Goal: Task Accomplishment & Management: Complete application form

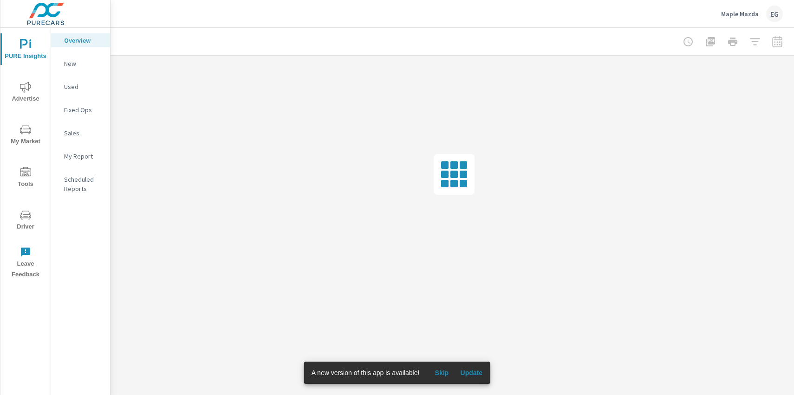
click at [37, 167] on span "Tools" at bounding box center [25, 178] width 45 height 23
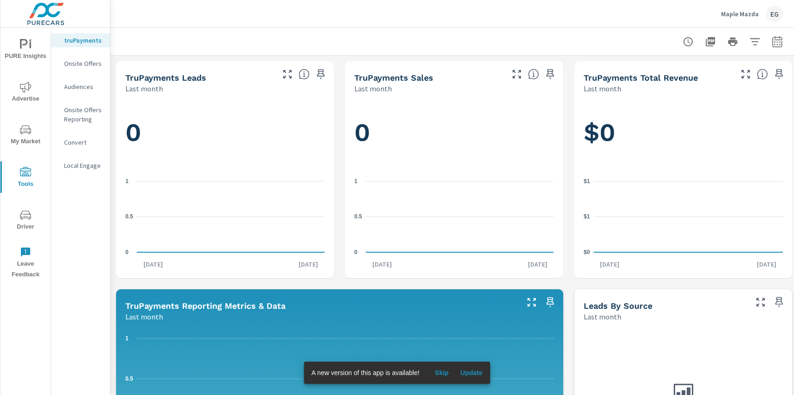
click at [92, 64] on p "Onsite Offers" at bounding box center [83, 63] width 39 height 9
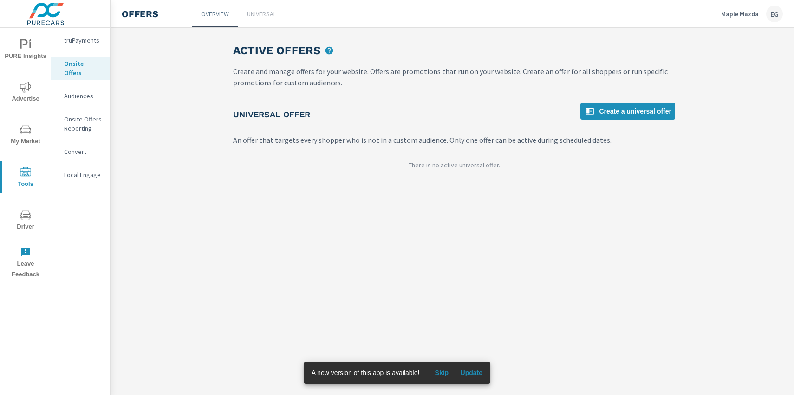
click at [631, 98] on div "Active Offers Create and manage offers for your website. Offers are promotions …" at bounding box center [454, 110] width 464 height 164
click at [629, 106] on span "Create a universal offer" at bounding box center [627, 111] width 87 height 11
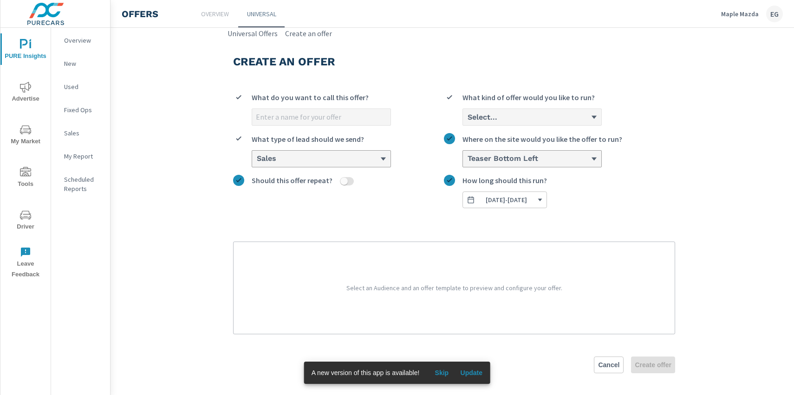
click at [345, 129] on div "What do you want to call this offer? Select... What kind of offer would you lik…" at bounding box center [454, 146] width 442 height 124
click at [343, 117] on input "What do you want to call this offer?" at bounding box center [321, 117] width 138 height 16
type input "[DATE] OEM"
click at [182, 146] on section "Create an offer [DATE] OEM What do you want to call this offer? Select... What …" at bounding box center [453, 217] width 687 height 357
click at [511, 121] on div "Select..." at bounding box center [528, 117] width 124 height 9
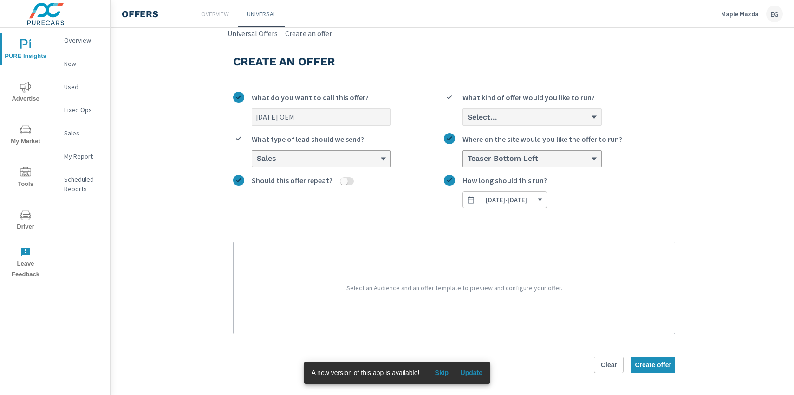
click at [467, 121] on input "Select... What kind of offer would you like to run?" at bounding box center [466, 117] width 1 height 8
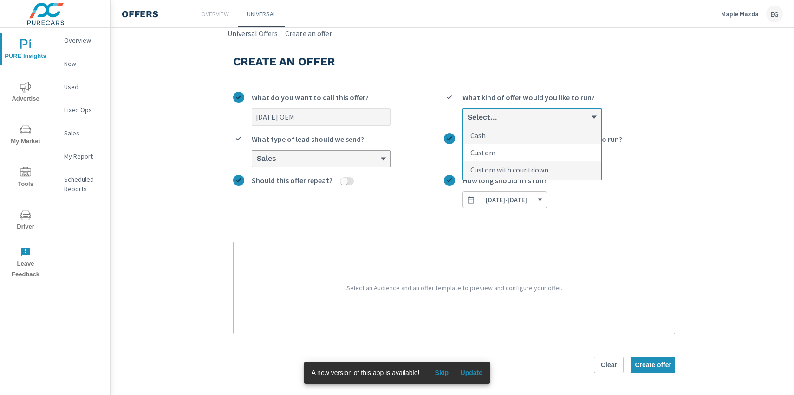
click at [507, 154] on li "Custom" at bounding box center [532, 152] width 138 height 17
click at [467, 122] on input "option Custom focused, 2 of 3. 3 results available. Use Up and Down to choose o…" at bounding box center [466, 117] width 1 height 8
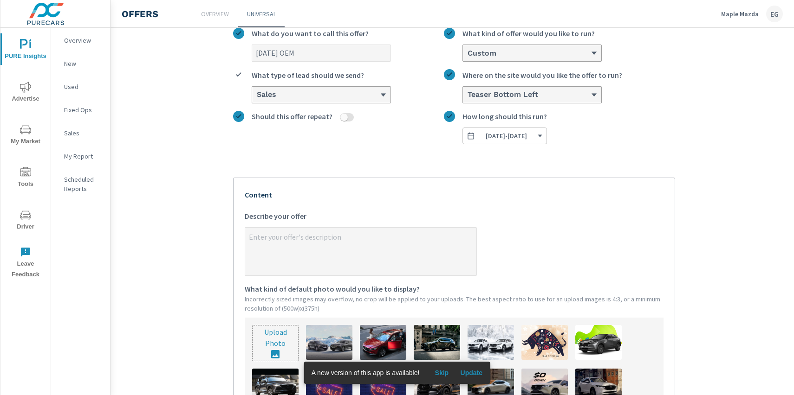
scroll to position [88, 0]
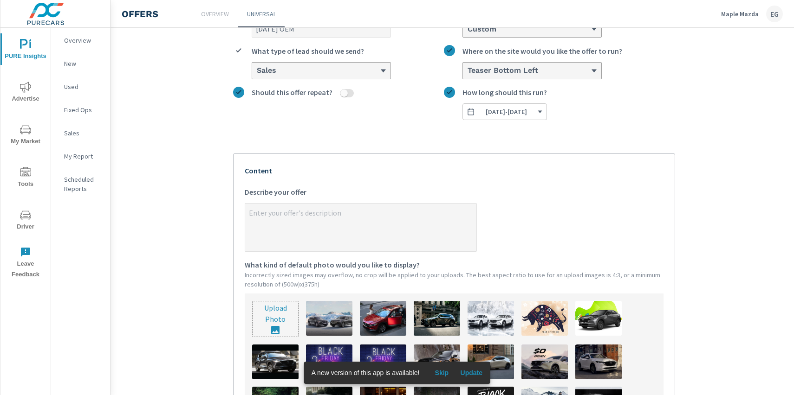
click at [304, 217] on textarea "x Describe your offer" at bounding box center [360, 228] width 231 height 46
type textarea "x"
type textarea "A"
type textarea "x"
type textarea "Au"
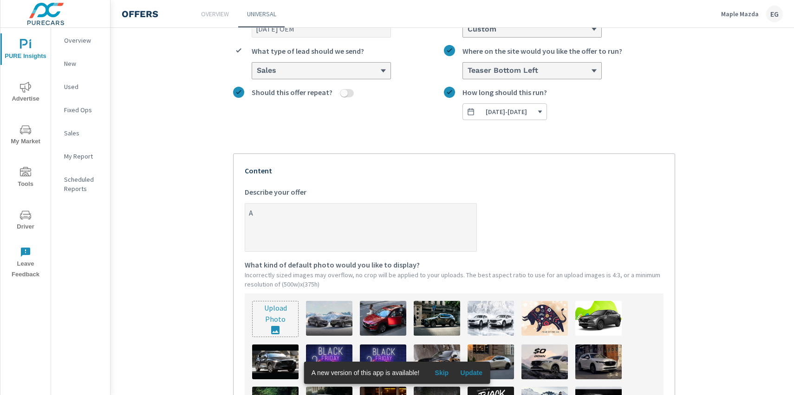
type textarea "x"
type textarea "Aug"
type textarea "x"
type textarea "Augu"
type textarea "x"
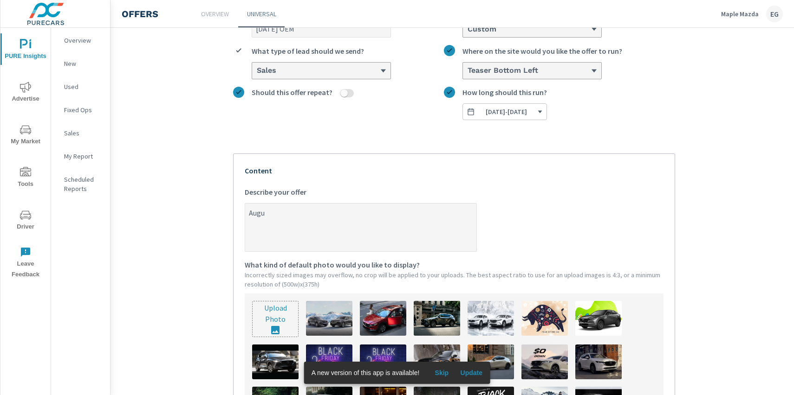
type textarea "Augus"
type textarea "x"
type textarea "August"
type textarea "x"
type textarea "August"
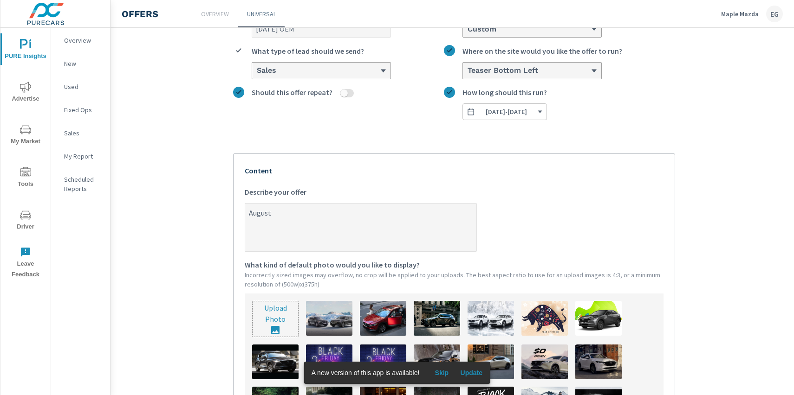
type textarea "x"
type textarea "August O"
type textarea "x"
type textarea "August Of"
type textarea "x"
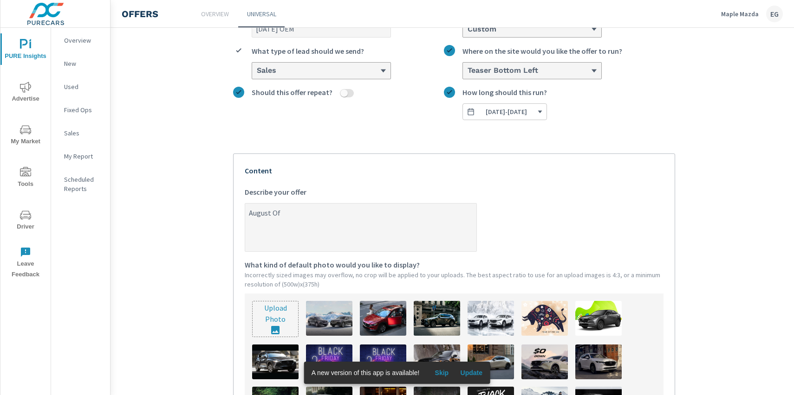
type textarea "August Off"
type textarea "x"
type textarea "August Off="
type textarea "x"
type textarea "August Off"
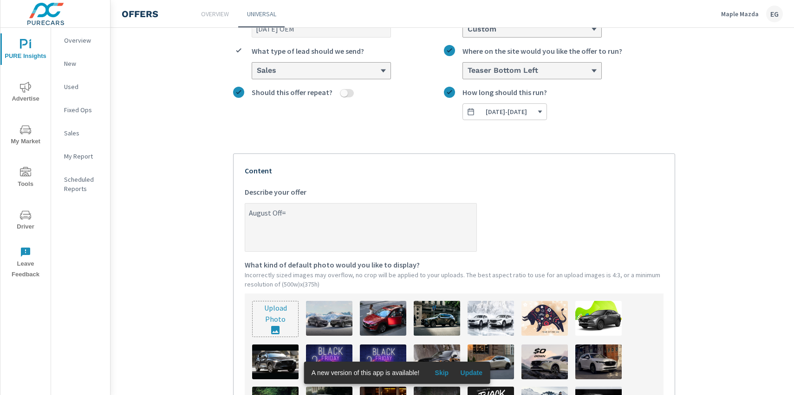
type textarea "x"
type textarea "August Of"
type textarea "x"
type textarea "August O"
type textarea "x"
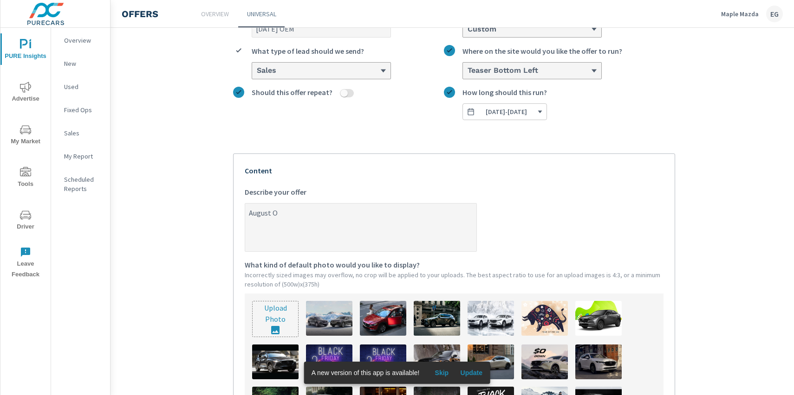
type textarea "August"
type textarea "x"
type textarea "August C"
type textarea "x"
type textarea "August CX"
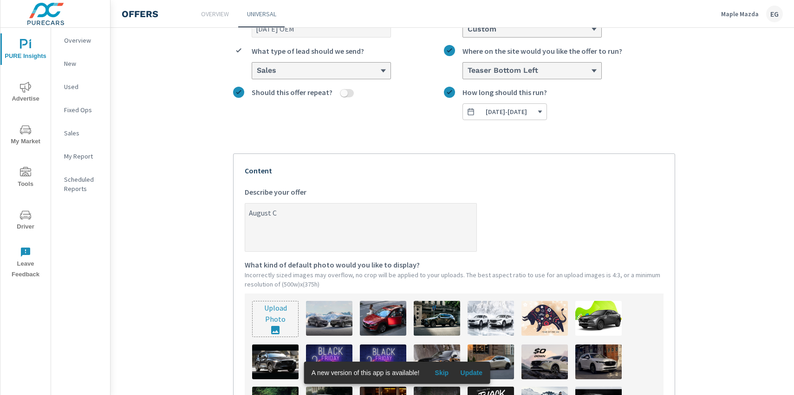
type textarea "x"
type textarea "August CX-"
type textarea "x"
type textarea "August CX-5"
type textarea "x"
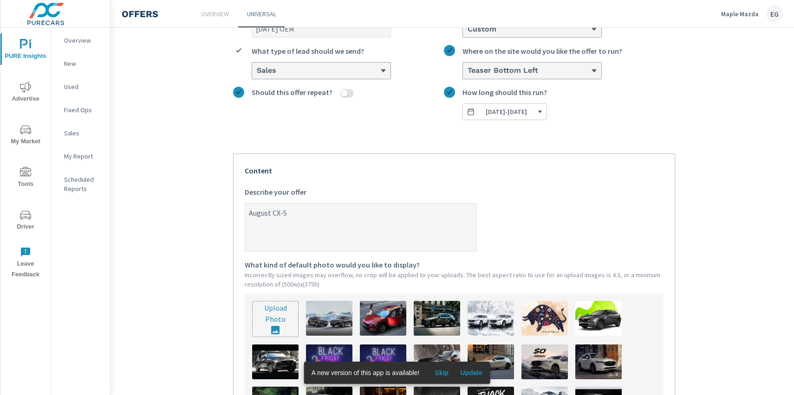
type textarea "August CX-5"
type textarea "x"
type textarea "August CX-5 O"
type textarea "x"
type textarea "August CX-5 Og"
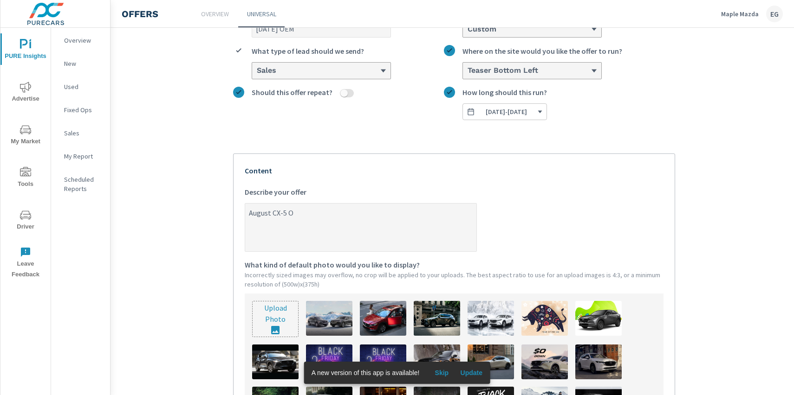
type textarea "x"
type textarea "August CX-5 Ogg"
type textarea "x"
type textarea "August CX-5 Og"
type textarea "x"
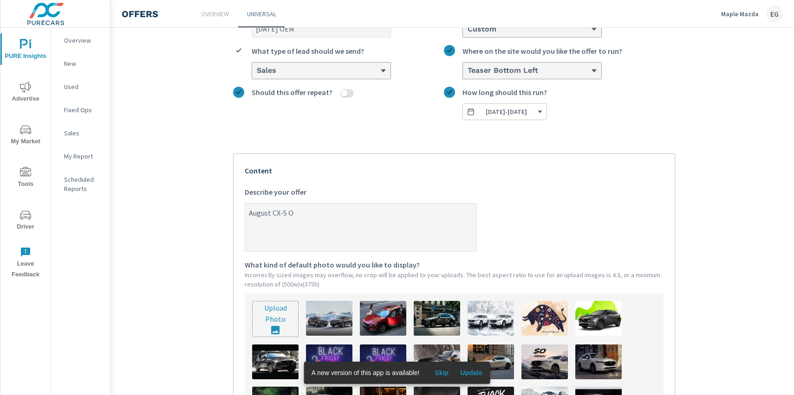
type textarea "August CX-5 Of"
type textarea "x"
type textarea "August CX-5 Off"
type textarea "x"
type textarea "August CX-5 Offr"
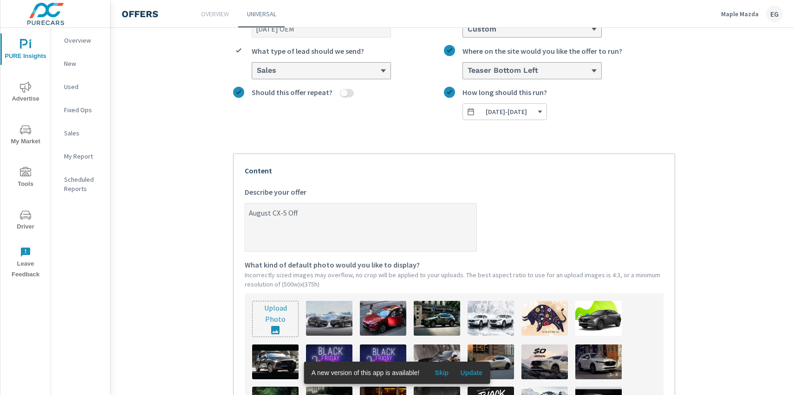
type textarea "x"
type textarea "August CX-5 Off"
type textarea "x"
type textarea "August CX-5 Offe"
type textarea "x"
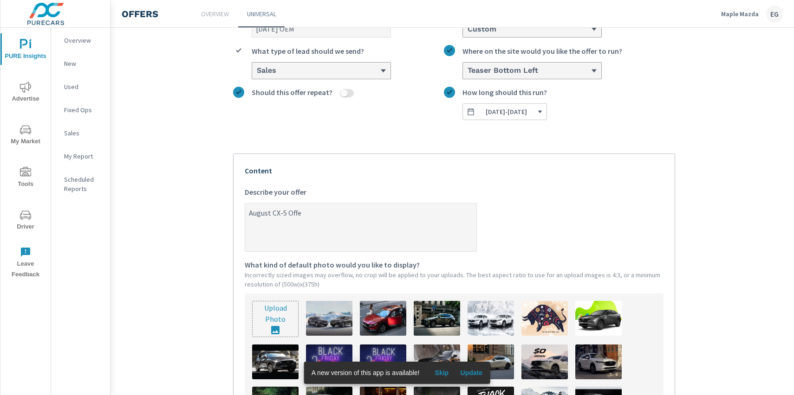
type textarea "August CX-5 Offer"
type textarea "x"
type textarea "August CX-5 Offer!"
type textarea "x"
type textarea "August CX-5 Offer!"
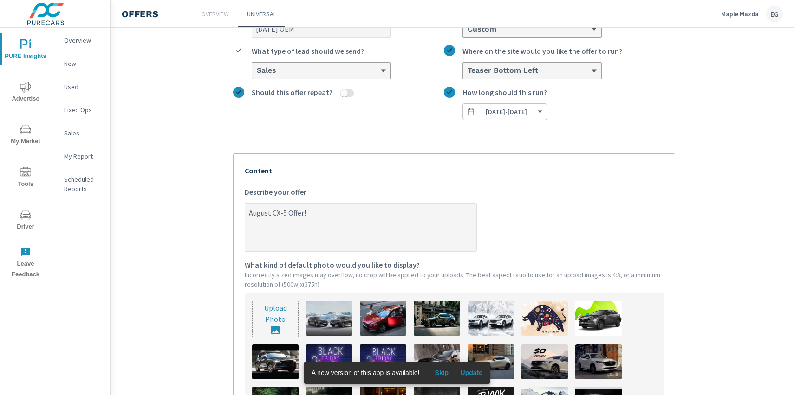
type textarea "x"
type textarea "August CX-5 Offer! :"
type textarea "x"
type textarea "August CX-5 Offer! :G"
type textarea "x"
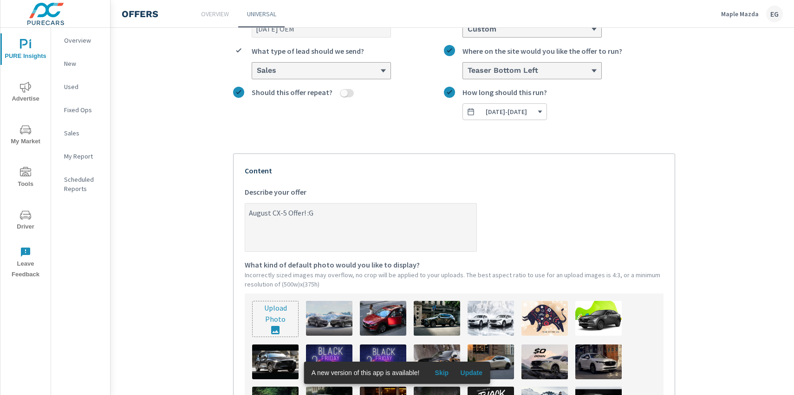
type textarea "August CX-5 Offer! :"
type textarea "x"
type textarea "August CX-5 Offer!"
type textarea "x"
type textarea "August CX-5 Offer! G"
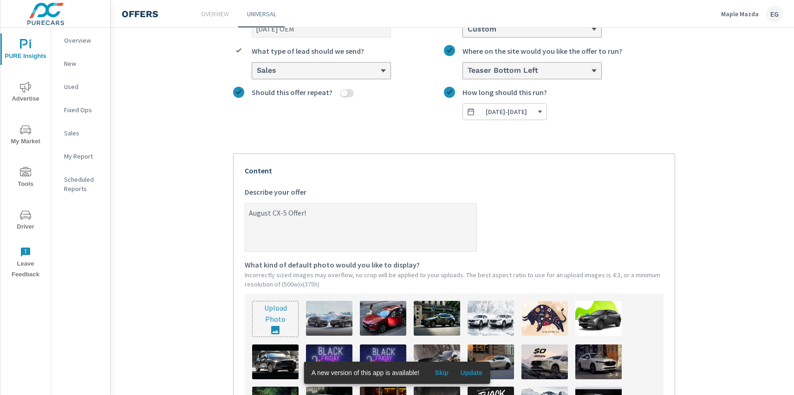
type textarea "x"
type textarea "August CX-5 Offer! Ge"
type textarea "x"
type textarea "August CX-5 Offer! Get"
type textarea "x"
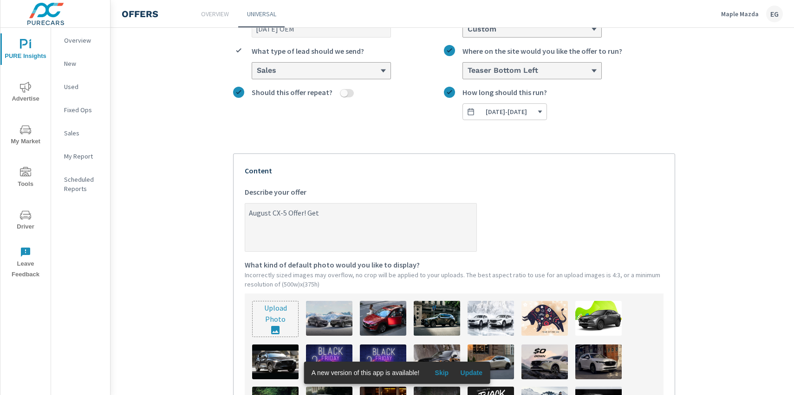
type textarea "August CX-5 Offer! Get"
type textarea "x"
type textarea "August CX-5 Offer! Get a"
type textarea "x"
type textarea "August CX-5 Offer! Get a"
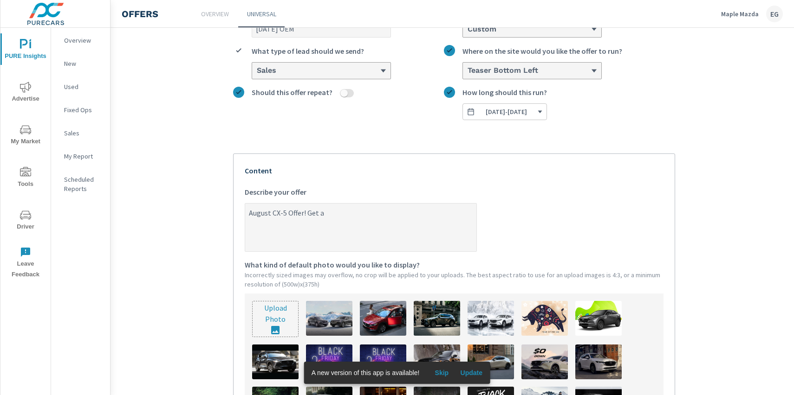
type textarea "x"
type textarea "August CX-5 Offer! Get a M"
type textarea "x"
type textarea "August CX-5 Offer! Get a Ma"
type textarea "x"
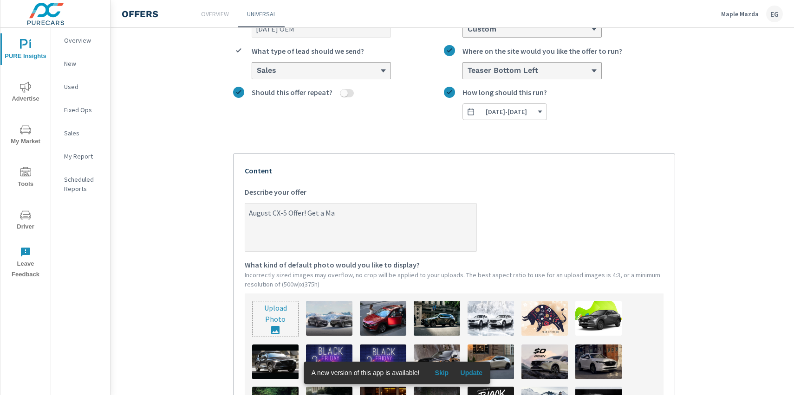
type textarea "August CX-5 Offer! Get a Maz"
type textarea "x"
type textarea "August CX-5 Offer! Get a Mazd"
type textarea "x"
type textarea "August CX-5 Offer! Get a Mazda"
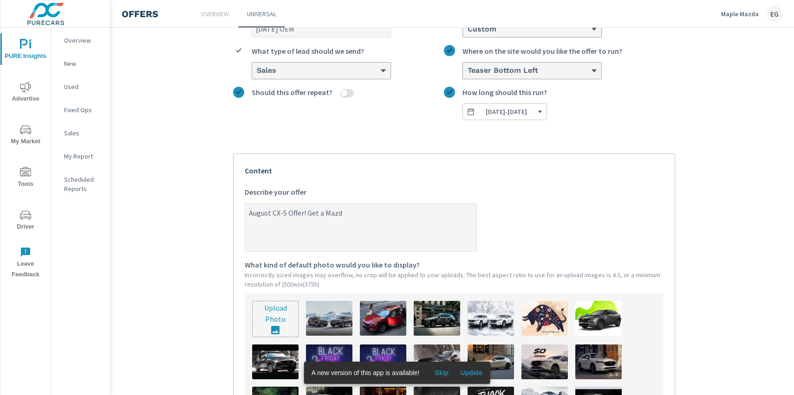
type textarea "x"
type textarea "August CX-5 Offer! Get a Mazda"
type textarea "x"
type textarea "August CX-5 Offer! Get a Mazda C"
type textarea "x"
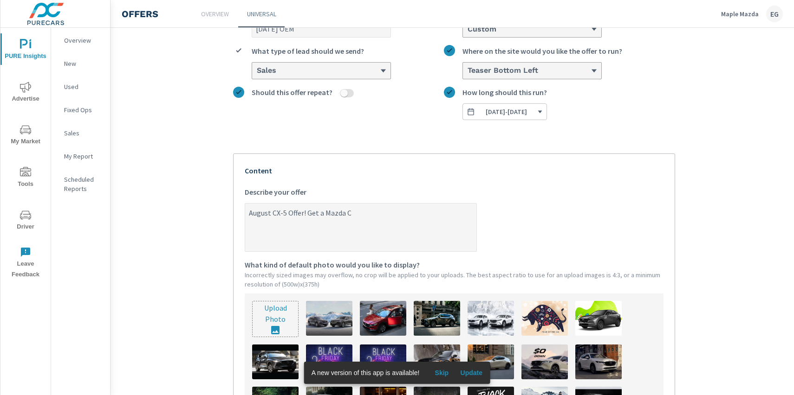
type textarea "August CX-5 Offer! Get a Mazda CX"
type textarea "x"
type textarea "August CX-5 Offer! Get a Mazda CX5"
type textarea "x"
type textarea "August CX-5 Offer! Get a Mazda CX5-"
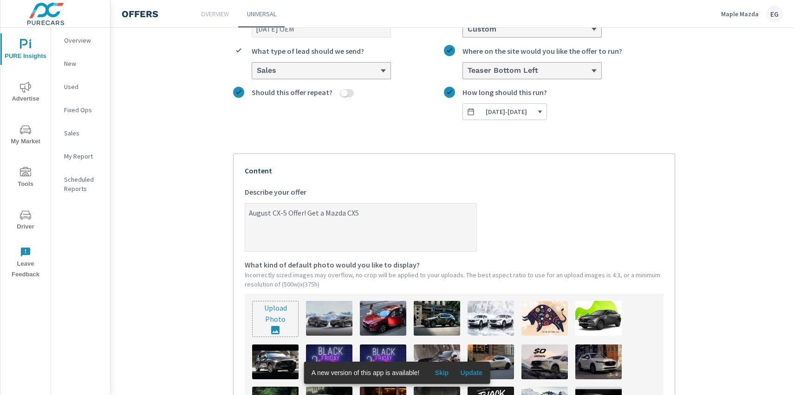
type textarea "x"
type textarea "August CX-5 Offer! Get a Mazda CX5"
type textarea "x"
type textarea "August CX-5 Offer! Get a Mazda CX"
type textarea "x"
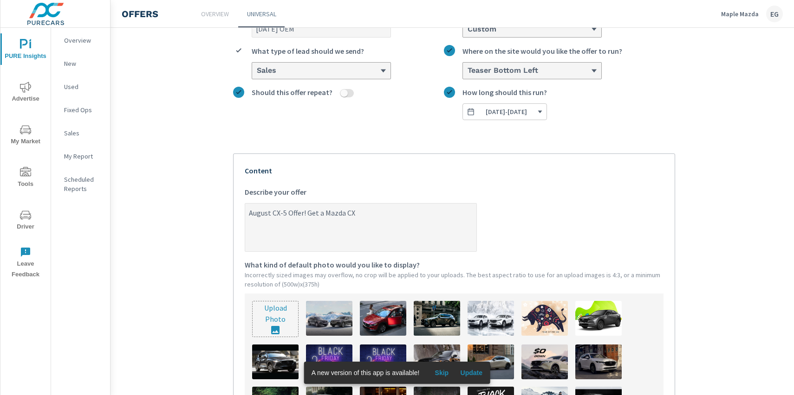
type textarea "August CX-5 Offer! Get a Mazda CX-"
type textarea "x"
type textarea "August CX-5 Offer! Get a Mazda CX-5"
type textarea "x"
type textarea "August CX-5 Offer! Get a Mazda CX-5"
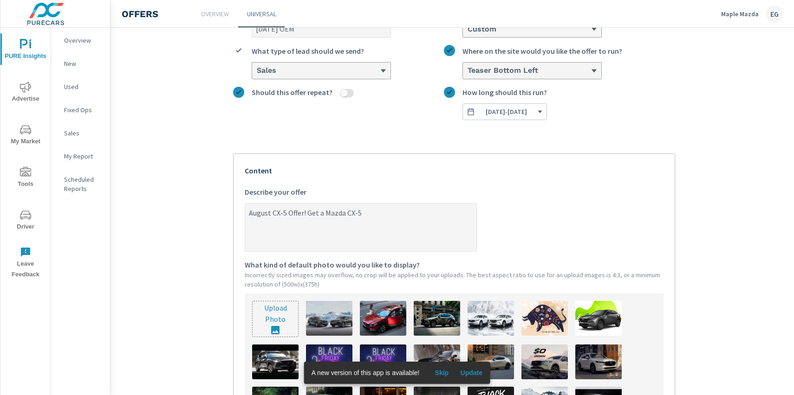
type textarea "x"
type textarea "August CX-5 Offer! Get a Mazda CX-5"
type textarea "x"
type textarea "August CX-5 Offer! Get a Mazda CX-5 F"
type textarea "x"
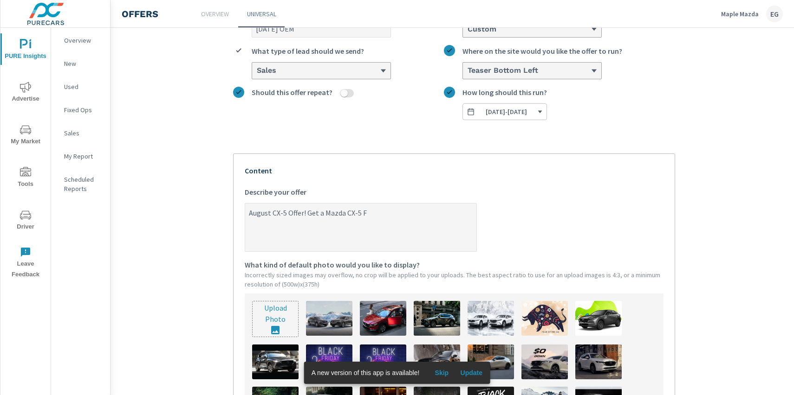
type textarea "August CX-5 Offer! Get a Mazda CX-5 FX"
type textarea "x"
type textarea "August CX-5 Offer! Get a Mazda CX-5 F"
type textarea "x"
type textarea "August CX-5 Offer! Get a Mazda CX-5"
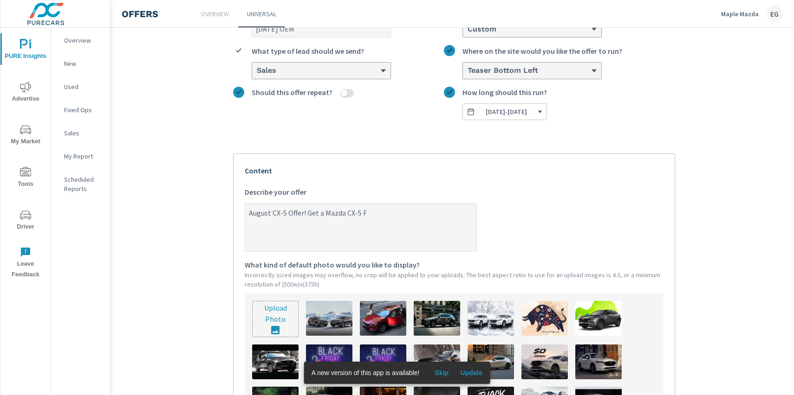
type textarea "x"
type textarea "August CX-5 Offer! Get a Mazda CX-5 G"
type textarea "x"
type textarea "August CX-5 Offer! Get a Mazda CX-5 GX"
type textarea "x"
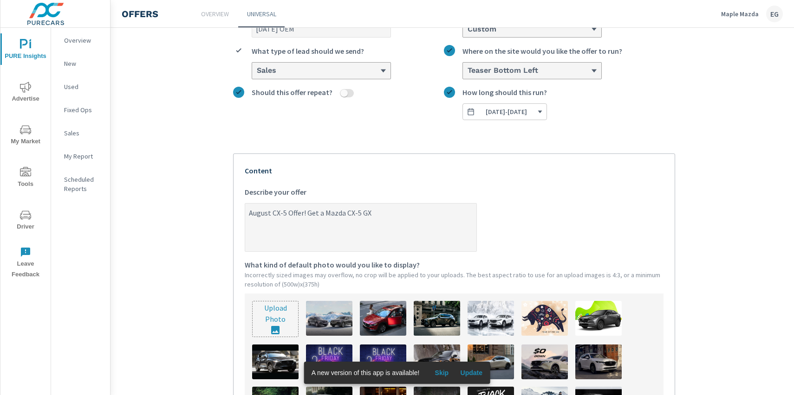
type textarea "August CX-5 Offer! Get a Mazda CX-5 GX"
type textarea "x"
type textarea "August CX-5 Offer! Get a Mazda CX-5 GX d"
type textarea "x"
type textarea "August CX-5 Offer! Get a Mazda CX-5 GX do"
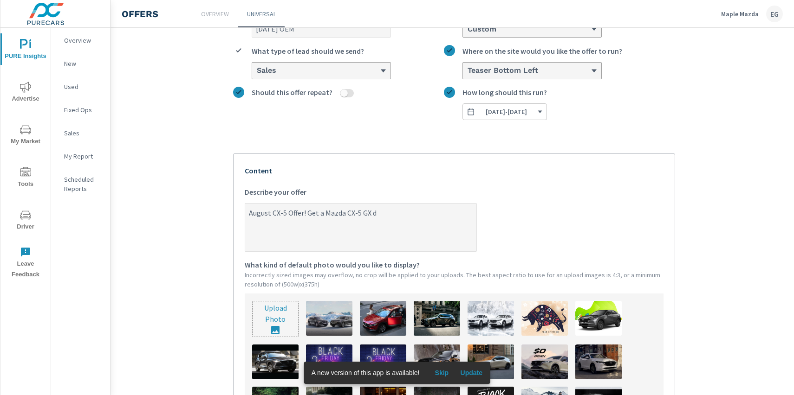
type textarea "x"
type textarea "August CX-5 Offer! Get a Mazda CX-5 GX doe"
type textarea "x"
type textarea "August CX-5 Offer! Get a Mazda CX-5 GX doe"
type textarea "x"
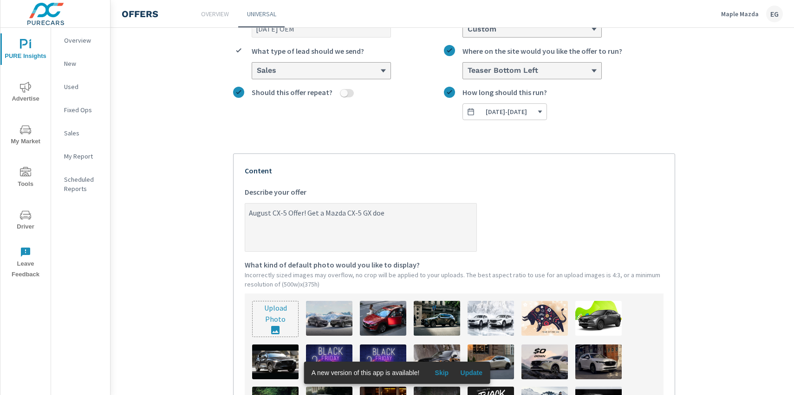
type textarea "August CX-5 Offer! Get a Mazda CX-5 GX doe"
type textarea "x"
type textarea "August CX-5 Offer! Get a Mazda CX-5 GX do"
type textarea "x"
type textarea "August CX-5 Offer! Get a Mazda CX-5 GX d"
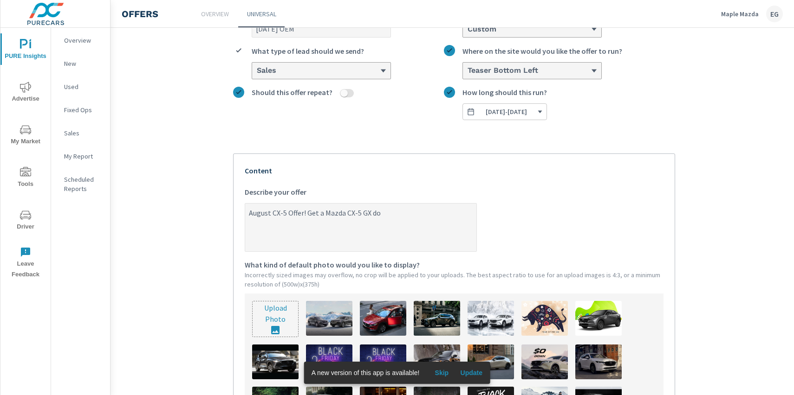
type textarea "x"
type textarea "August CX-5 Offer! Get a Mazda CX-5 GX"
type textarea "x"
type textarea "August CX-5 Offer! Get a Mazda CX-5 GX f"
type textarea "x"
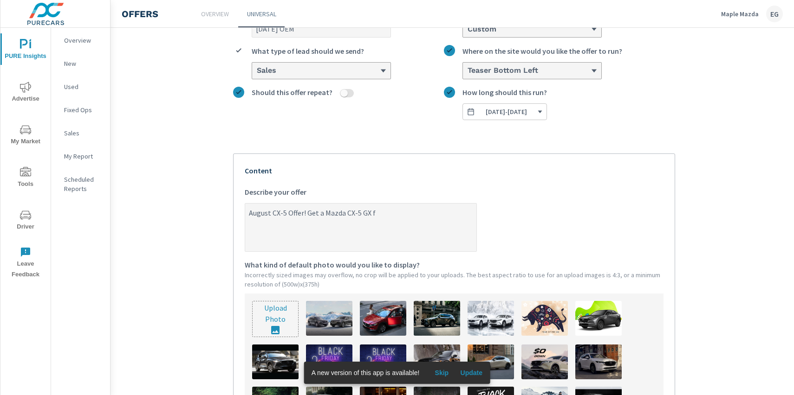
type textarea "August CX-5 Offer! Get a Mazda CX-5 GX fo"
type textarea "x"
type textarea "August CX-5 Offer! Get a Mazda CX-5 GX for"
type textarea "x"
type textarea "August CX-5 Offer! Get a Mazda CX-5 GX for"
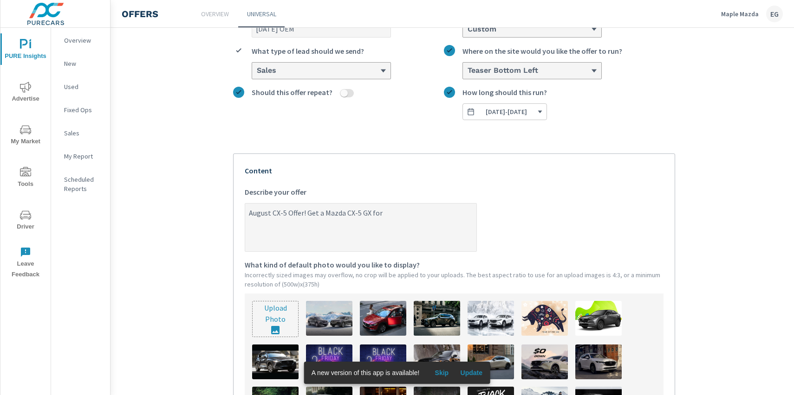
type textarea "x"
type textarea "August CX-5 Offer! Get a Mazda CX-5 GX for $"
type textarea "x"
type textarea "August CX-5 Offer! Get a Mazda CX-5 GX for $2"
type textarea "x"
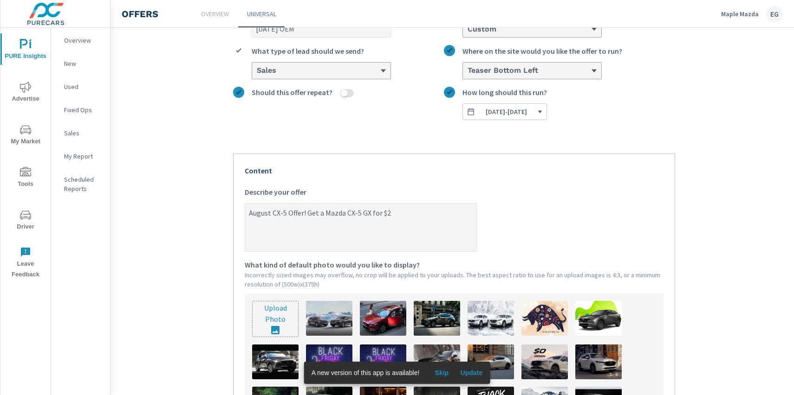
type textarea "August CX-5 Offer! Get a Mazda CX-5 GX for $21"
type textarea "x"
type textarea "August CX-5 Offer! Get a Mazda CX-5 GX for $212"
type textarea "x"
type textarea "August CX-5 Offer! Get a Mazda CX-5 GX for $212."
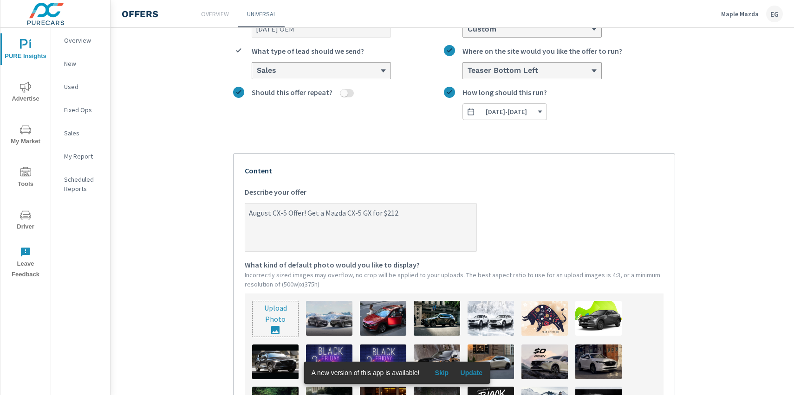
type textarea "x"
type textarea "August CX-5 Offer! Get a Mazda CX-5 GX for $212.8"
type textarea "x"
type textarea "August CX-5 Offer! Get a Mazda CX-5 GX for $212.88"
type textarea "x"
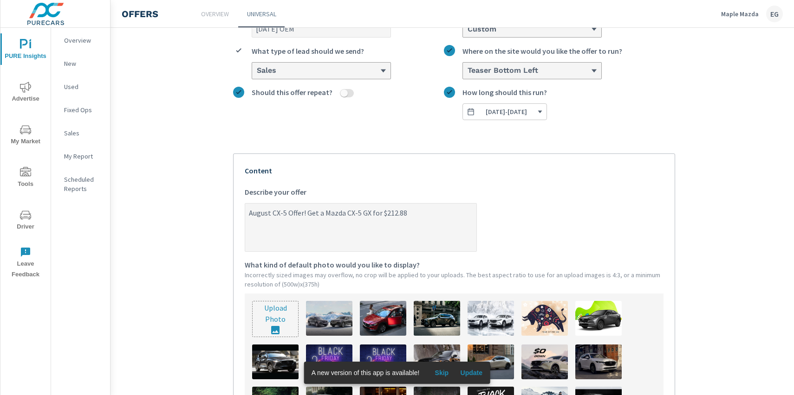
type textarea "August CX-5 Offer! Get a Mazda CX-5 GX for $212.88"
type textarea "x"
type textarea "August CX-5 Offer! Get a Mazda CX-5 GX for $212.88 B"
type textarea "x"
type textarea "August CX-5 Offer! Get a Mazda CX-5 GX for $212.88 Bi"
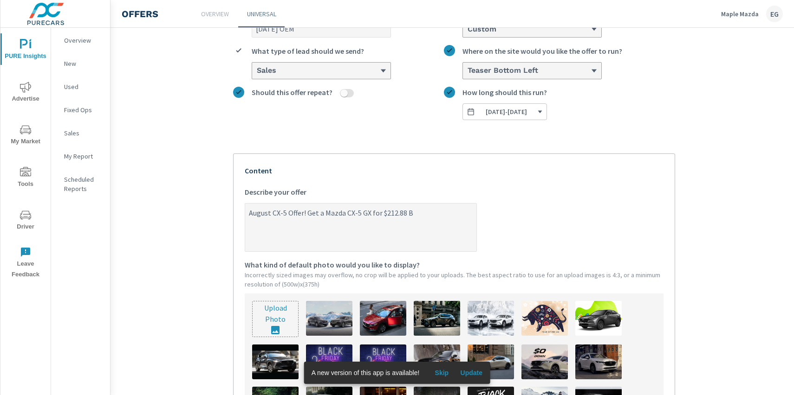
type textarea "x"
type textarea "August CX-5 Offer! Get a Mazda CX-5 GX for $212.88 Bi0p"
type textarea "x"
type textarea "August CX-5 Offer! Get a Mazda CX-5 GX for $212.88 Bi0"
type textarea "x"
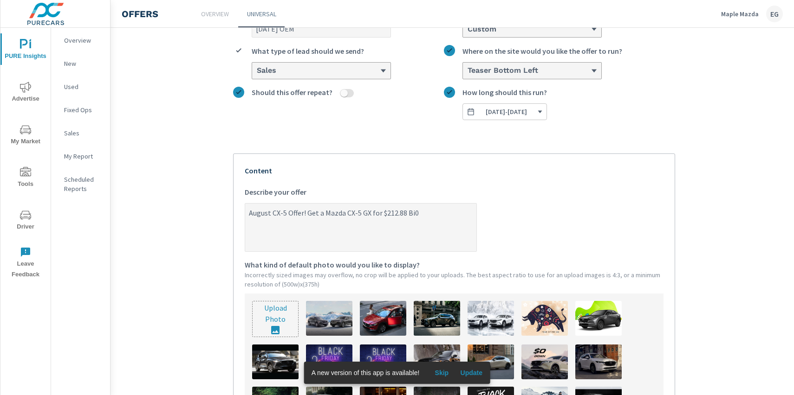
type textarea "August CX-5 Offer! Get a Mazda CX-5 GX for $212.88 Bi"
type textarea "x"
type textarea "August CX-5 Offer! Get a Mazda CX-5 GX for $212.88 Bi-"
type textarea "x"
type textarea "August CX-5 Offer! Get a Mazda CX-5 GX for $212.88 Bi-W"
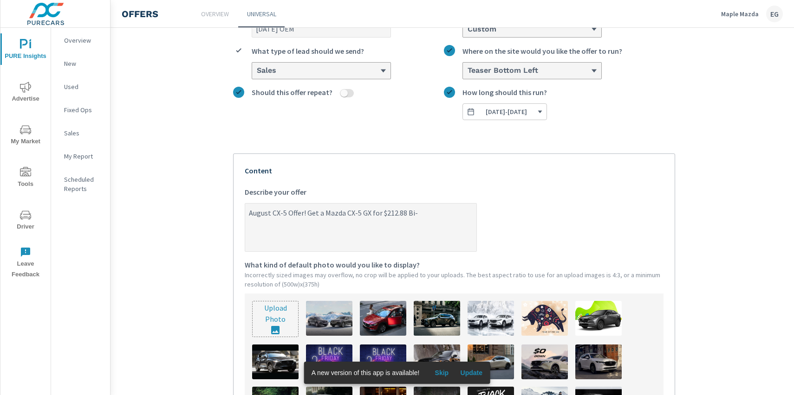
type textarea "x"
type textarea "August CX-5 Offer! Get a Mazda CX-5 GX for $212.88 Bi-We"
type textarea "x"
type textarea "August CX-5 Offer! Get a Mazda CX-5 GX for $212.88 Bi-Wee"
type textarea "x"
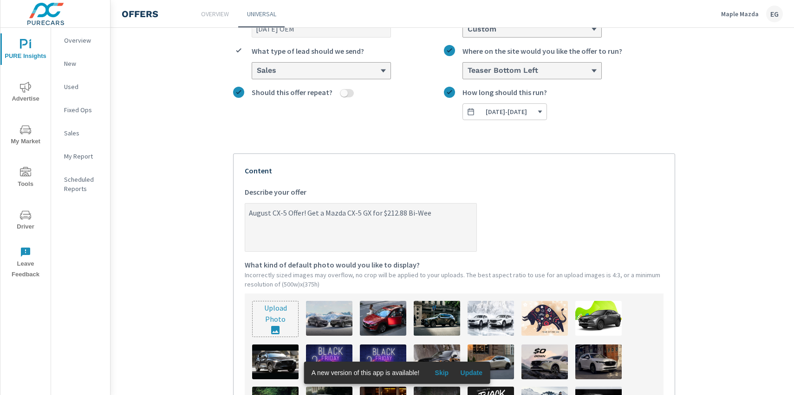
type textarea "August CX-5 Offer! Get a Mazda CX-5 GX for $212.88 Bi-Week"
type textarea "x"
type textarea "August CX-5 Offer! Get a Mazda CX-5 GX for $212.88 Bi-Weekl"
type textarea "x"
type textarea "August CX-5 Offer! Get a Mazda CX-5 GX for $212.88 Bi-Weekly"
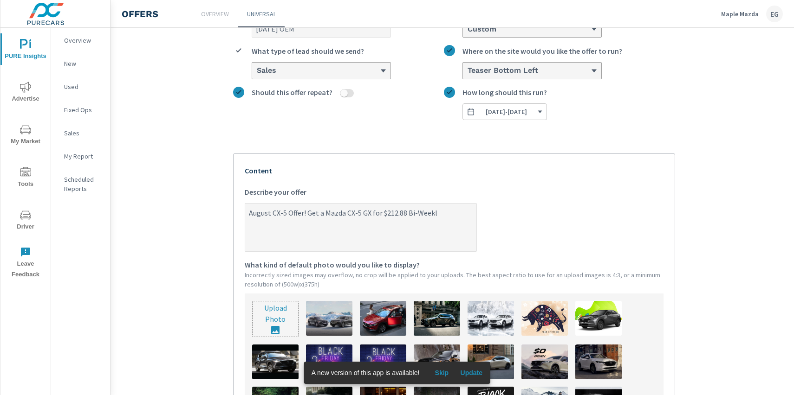
type textarea "x"
type textarea "August CX-5 Offer! Get a Mazda CX-5 GX for $212.88 Bi-Weekly."
type textarea "x"
type textarea "August CX-5 Offer! Get a Mazda CX-5 GX for $212.88 Bi-Weekly"
type textarea "x"
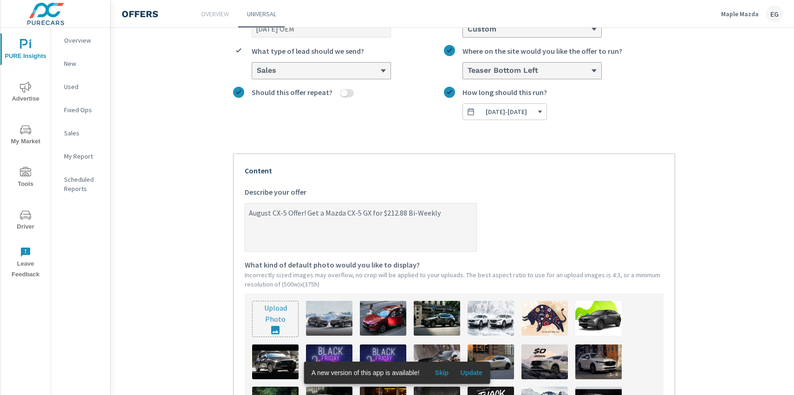
paste textarea "🌸"
click at [467, 211] on textarea "August CX-5 Offer! Get a Mazda CX-5 GX for $212.88 Bi-Weekly🌸 Hurry before offe…" at bounding box center [360, 228] width 231 height 46
click at [312, 224] on textarea "August CX-5 Offer! Get a Mazda CX-5 GX for $212.88 Bi-Weekly🌸 Hurry before offe…" at bounding box center [360, 228] width 231 height 46
click at [465, 210] on textarea "August CX-5 Offer! Get a Mazda CX-5 GX for $212.88 Bi-Weekly🌸 Hurry before offe…" at bounding box center [360, 228] width 231 height 46
click at [317, 222] on textarea "August CX-5 Offer! Get a Mazda CX-5 GX for $212.88 Bi-Weekly🌸 Hurry in before o…" at bounding box center [360, 228] width 231 height 46
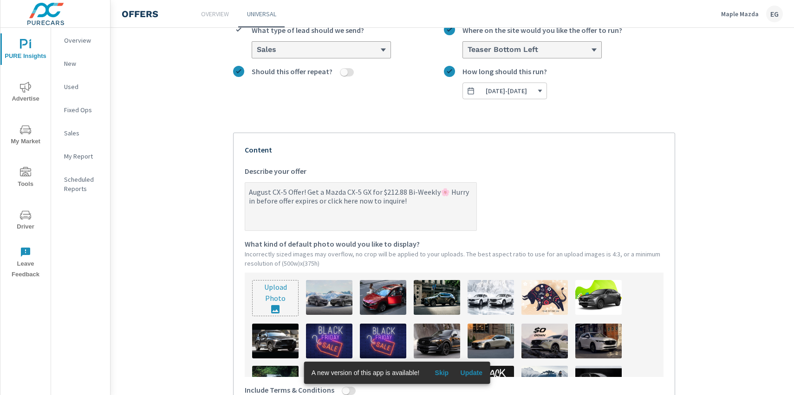
scroll to position [194, 0]
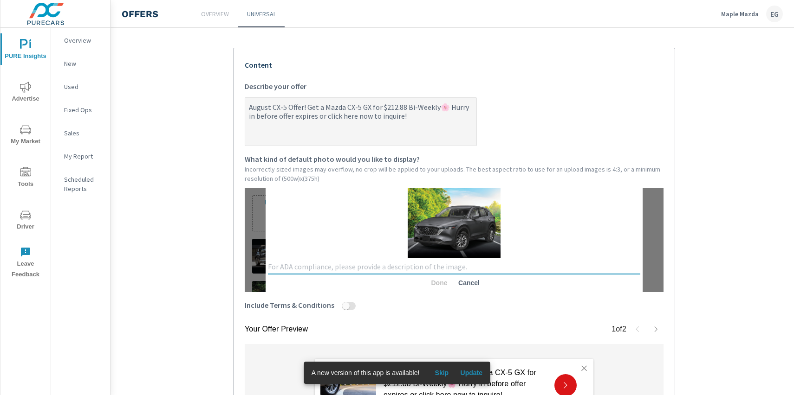
click at [407, 268] on textarea at bounding box center [454, 267] width 372 height 9
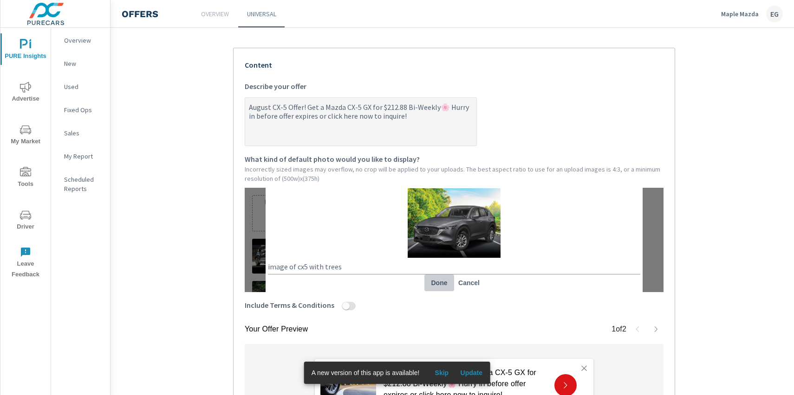
click at [432, 282] on span "Done" at bounding box center [439, 283] width 22 height 8
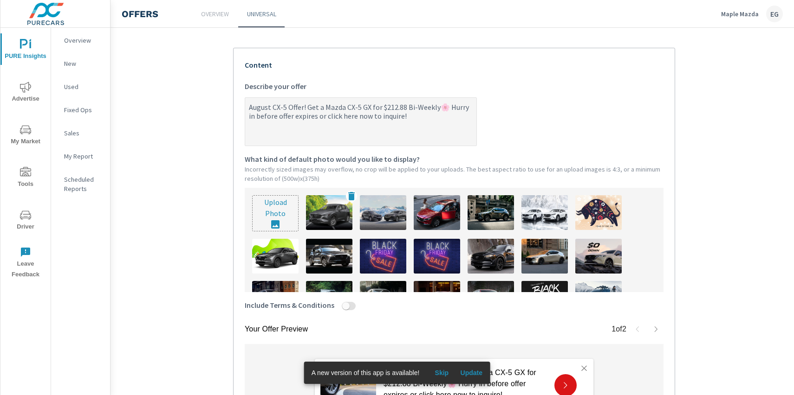
click at [321, 215] on img at bounding box center [329, 212] width 46 height 35
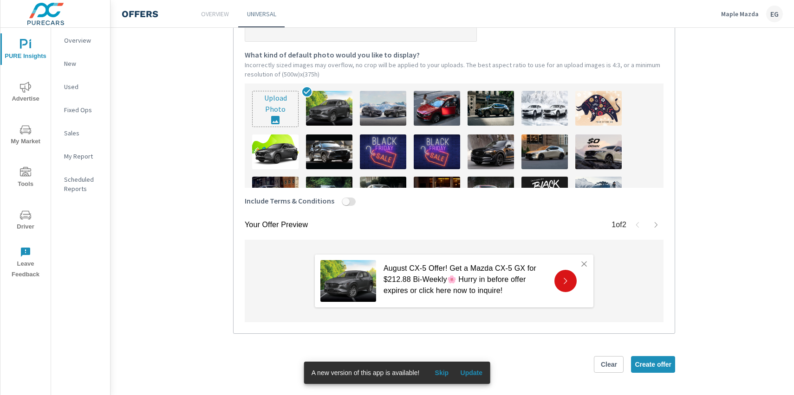
scroll to position [305, 0]
click at [667, 356] on button "Create offer" at bounding box center [653, 364] width 44 height 17
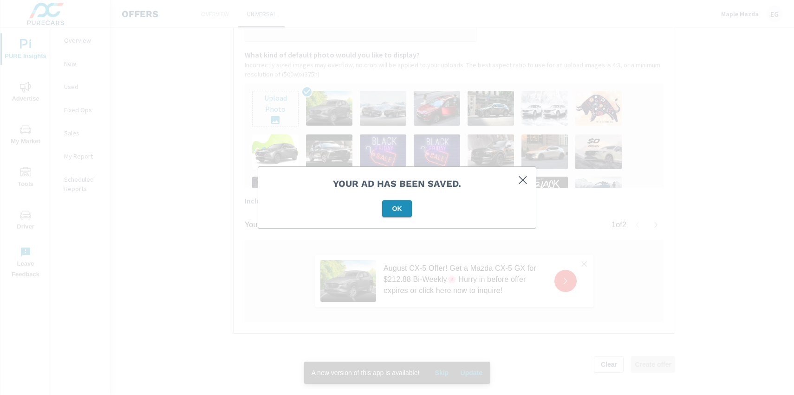
click at [396, 210] on span "OK" at bounding box center [397, 209] width 22 height 8
